Goal: Task Accomplishment & Management: Manage account settings

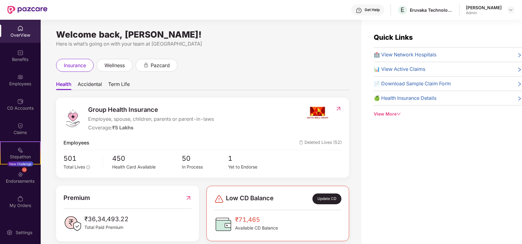
click at [255, 15] on div "Get Help E Eruvaka Technologies Private Limited [PERSON_NAME]" at bounding box center [280, 10] width 467 height 20
click at [251, 9] on div "Get Help E Eruvaka Technologies Private Limited [PERSON_NAME]" at bounding box center [280, 10] width 467 height 20
click at [20, 73] on div at bounding box center [20, 76] width 6 height 6
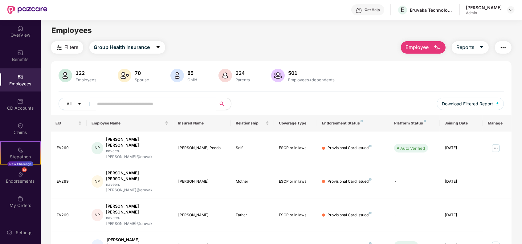
click at [437, 48] on img "button" at bounding box center [437, 47] width 7 height 7
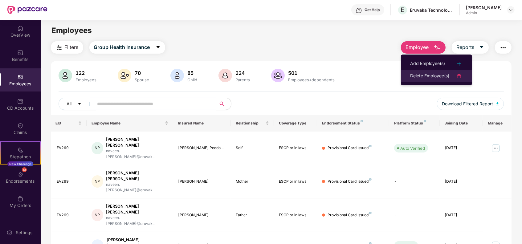
click at [426, 72] on div "Delete Employee(s)" at bounding box center [429, 75] width 39 height 7
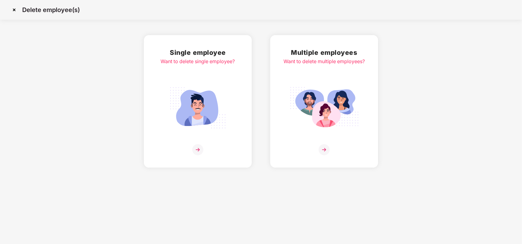
click at [197, 149] on img at bounding box center [197, 149] width 11 height 11
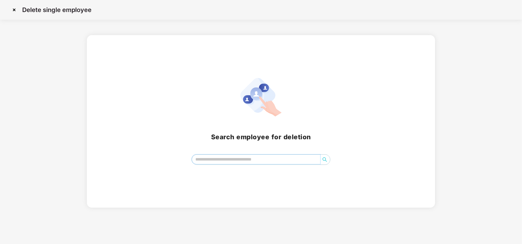
click at [232, 161] on input "search" at bounding box center [256, 159] width 129 height 9
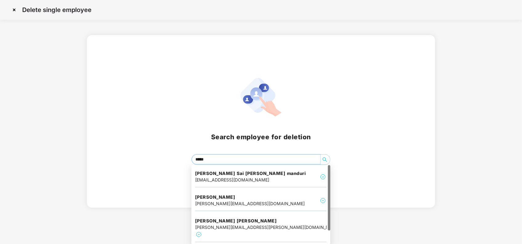
type input "******"
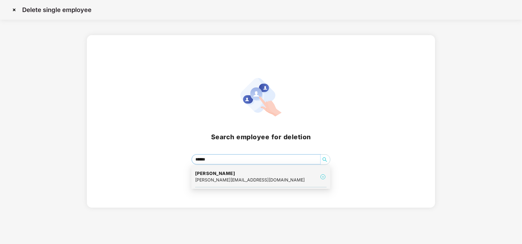
click at [247, 181] on div "[PERSON_NAME][EMAIL_ADDRESS][DOMAIN_NAME]" at bounding box center [250, 180] width 110 height 7
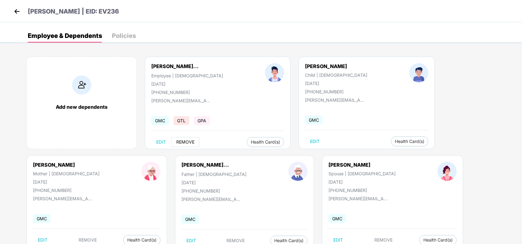
click at [182, 141] on span "REMOVE" at bounding box center [185, 142] width 18 height 5
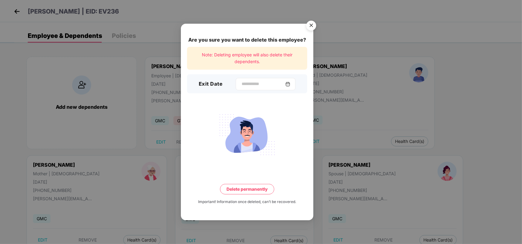
click at [290, 85] on img at bounding box center [287, 84] width 5 height 5
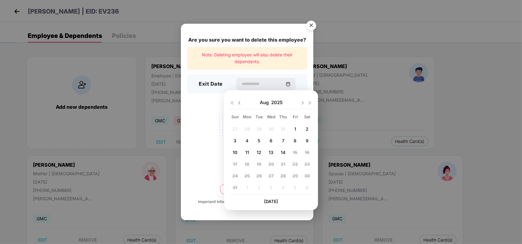
click at [239, 101] on img at bounding box center [239, 102] width 5 height 5
click at [285, 175] on span "31" at bounding box center [283, 175] width 5 height 5
type input "**********"
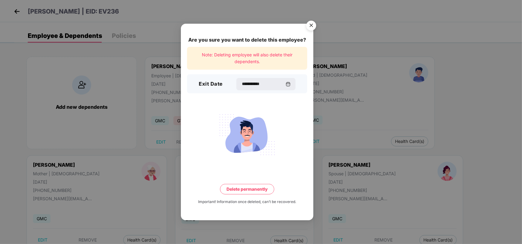
click at [250, 187] on button "Delete permanently" at bounding box center [247, 189] width 54 height 10
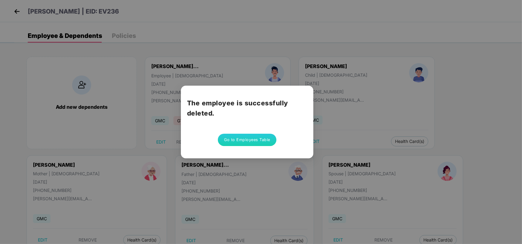
click at [261, 138] on button "Go to Employees Table" at bounding box center [247, 140] width 59 height 12
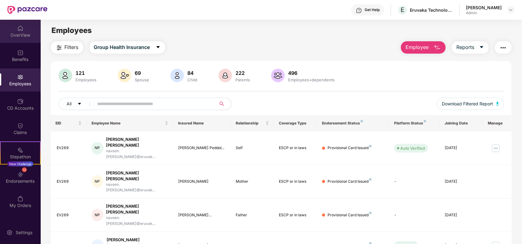
click at [19, 37] on div "OverView" at bounding box center [20, 35] width 41 height 6
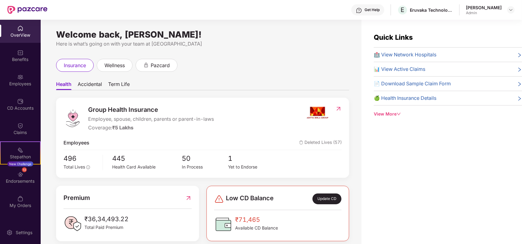
click at [399, 160] on div "Quick Links 🏥 View Network Hospitals 📊 View Active Claims 📄 Download Sample Cla…" at bounding box center [442, 142] width 161 height 244
